Goal: Information Seeking & Learning: Learn about a topic

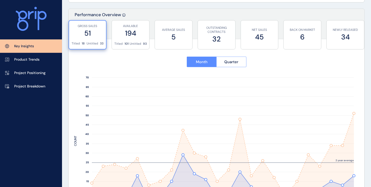
scroll to position [183, 0]
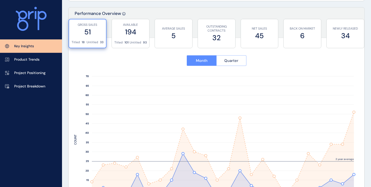
click at [228, 63] on button "Quarter" at bounding box center [231, 60] width 30 height 11
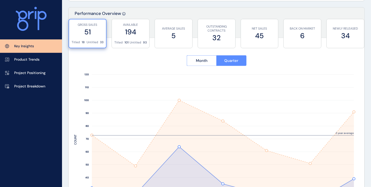
click at [85, 40] on div "Titled 18 Untitled 33" at bounding box center [88, 44] width 32 height 8
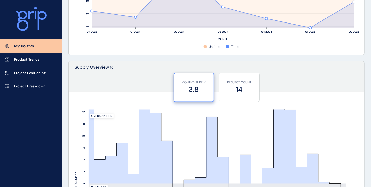
scroll to position [386, 0]
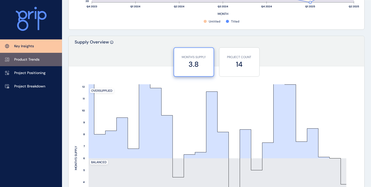
click at [37, 63] on link "Product Trends" at bounding box center [31, 59] width 62 height 13
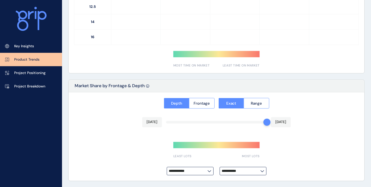
type input "*********"
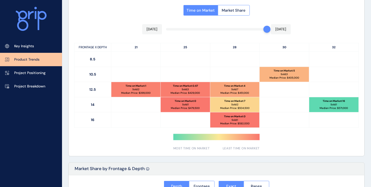
scroll to position [253, 0]
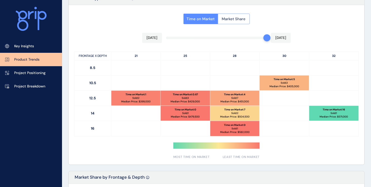
click at [238, 21] on button "Market Share" at bounding box center [234, 19] width 32 height 11
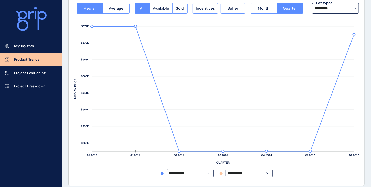
scroll to position [25, 0]
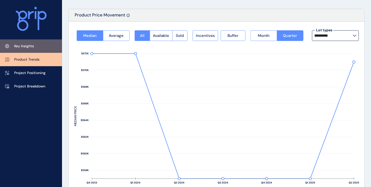
click at [33, 46] on p "Key Insights" at bounding box center [24, 46] width 20 height 5
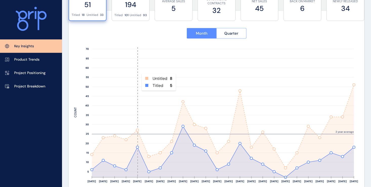
scroll to position [202, 0]
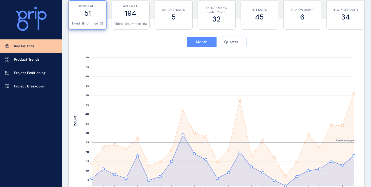
click at [238, 42] on span "Quarter" at bounding box center [231, 41] width 14 height 5
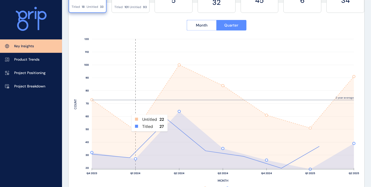
scroll to position [227, 0]
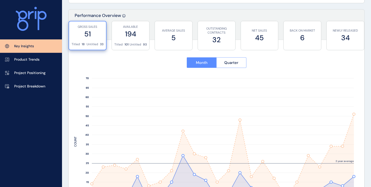
scroll to position [177, 0]
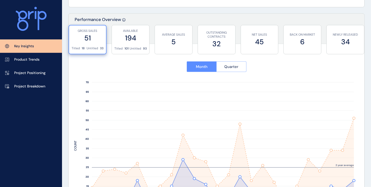
click at [231, 65] on span "Quarter" at bounding box center [231, 66] width 14 height 5
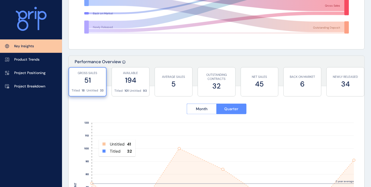
scroll to position [127, 0]
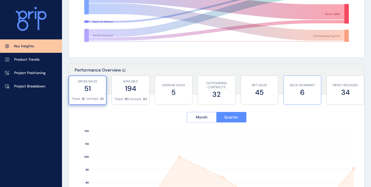
click at [294, 91] on label "6" at bounding box center [302, 93] width 32 height 10
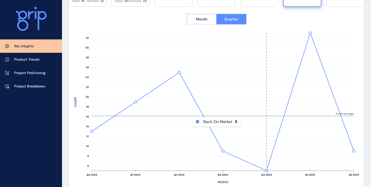
scroll to position [202, 0]
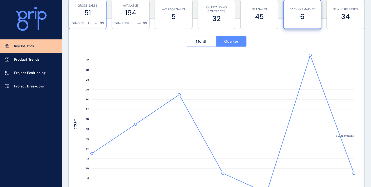
click at [87, 16] on label "51" at bounding box center [87, 13] width 32 height 10
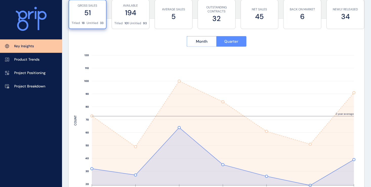
click at [88, 23] on p "Untitled" at bounding box center [93, 23] width 12 height 4
click at [229, 42] on span "Quarter" at bounding box center [231, 41] width 14 height 5
click at [299, 24] on div "BACK ON MARKET 6" at bounding box center [302, 14] width 32 height 29
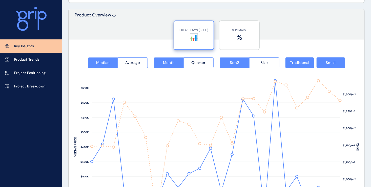
scroll to position [624, 0]
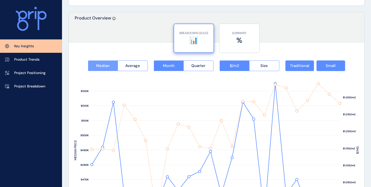
click at [95, 67] on button "Median" at bounding box center [103, 65] width 30 height 11
click at [136, 68] on button "Average" at bounding box center [133, 65] width 30 height 11
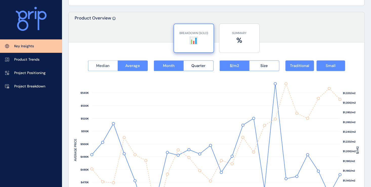
click at [110, 69] on button "Median" at bounding box center [103, 65] width 30 height 11
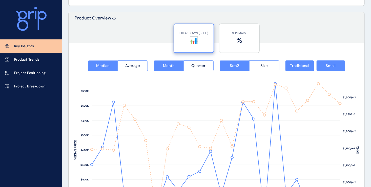
click at [193, 46] on div "BREAKDOWN (SOLD) 📊" at bounding box center [194, 38] width 34 height 28
click at [169, 68] on span "Month" at bounding box center [169, 65] width 12 height 5
click at [196, 68] on button "Quarter" at bounding box center [198, 65] width 30 height 11
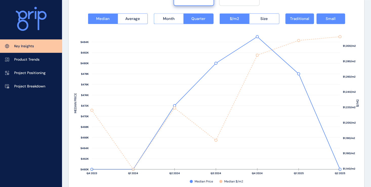
scroll to position [675, 0]
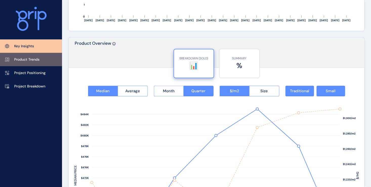
click at [36, 60] on p "Product Trends" at bounding box center [26, 59] width 25 height 5
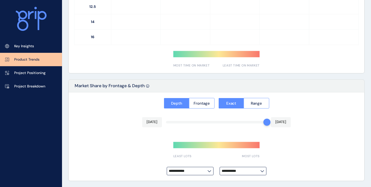
type input "*********"
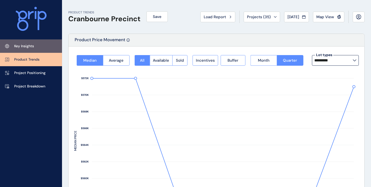
click at [21, 46] on p "Key Insights" at bounding box center [24, 46] width 20 height 5
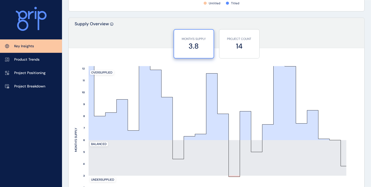
scroll to position [405, 0]
